Goal: Find specific page/section: Find specific page/section

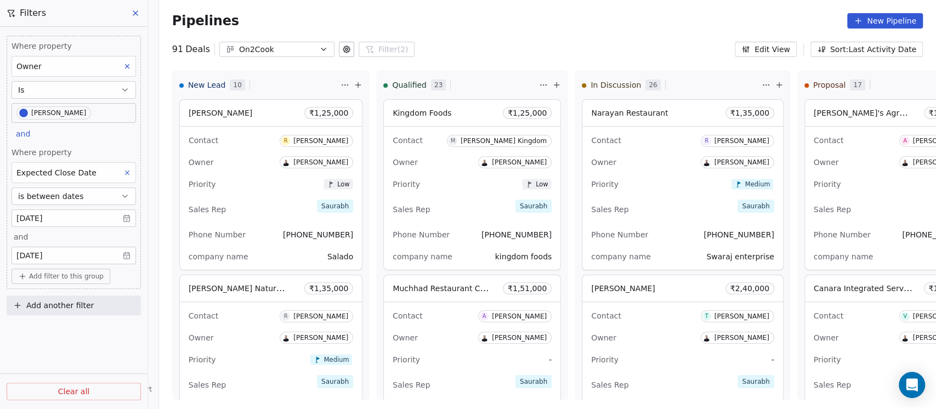
scroll to position [0, 627]
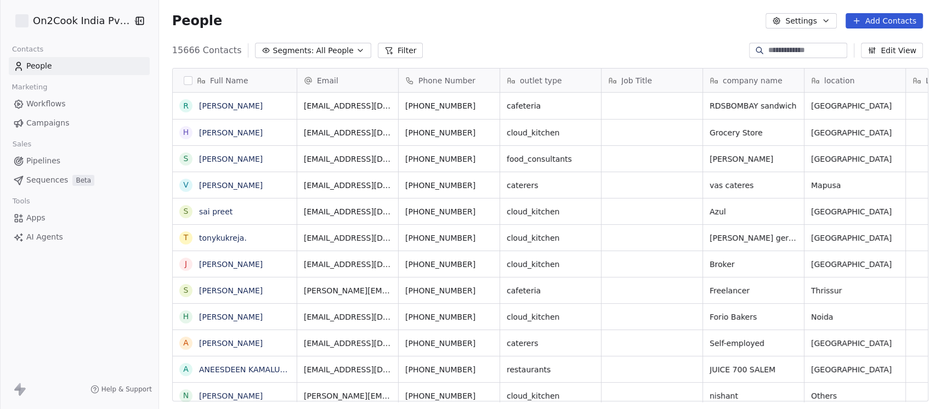
scroll to position [349, 771]
